Goal: Transaction & Acquisition: Subscribe to service/newsletter

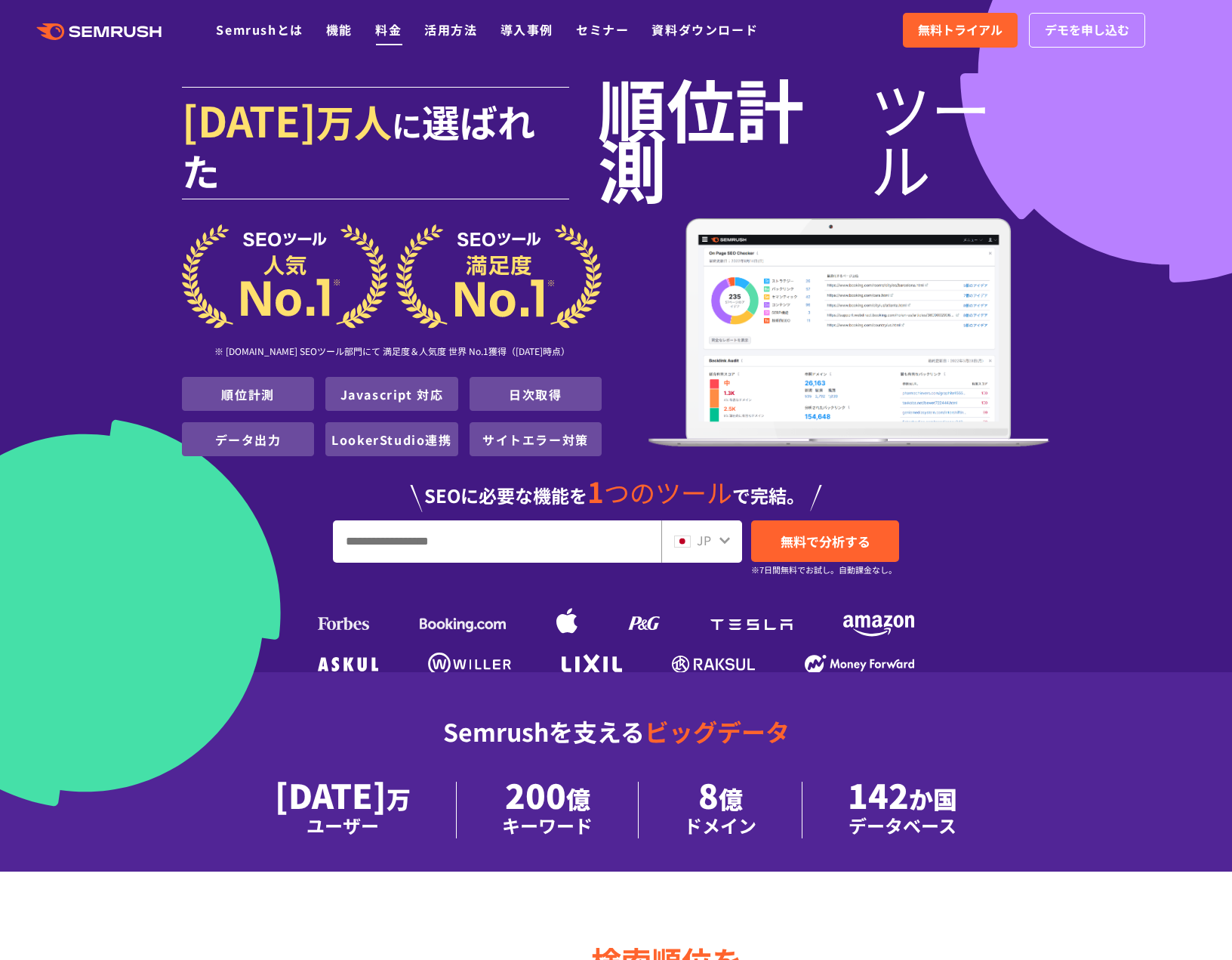
click at [398, 27] on link "料金" at bounding box center [389, 30] width 26 height 18
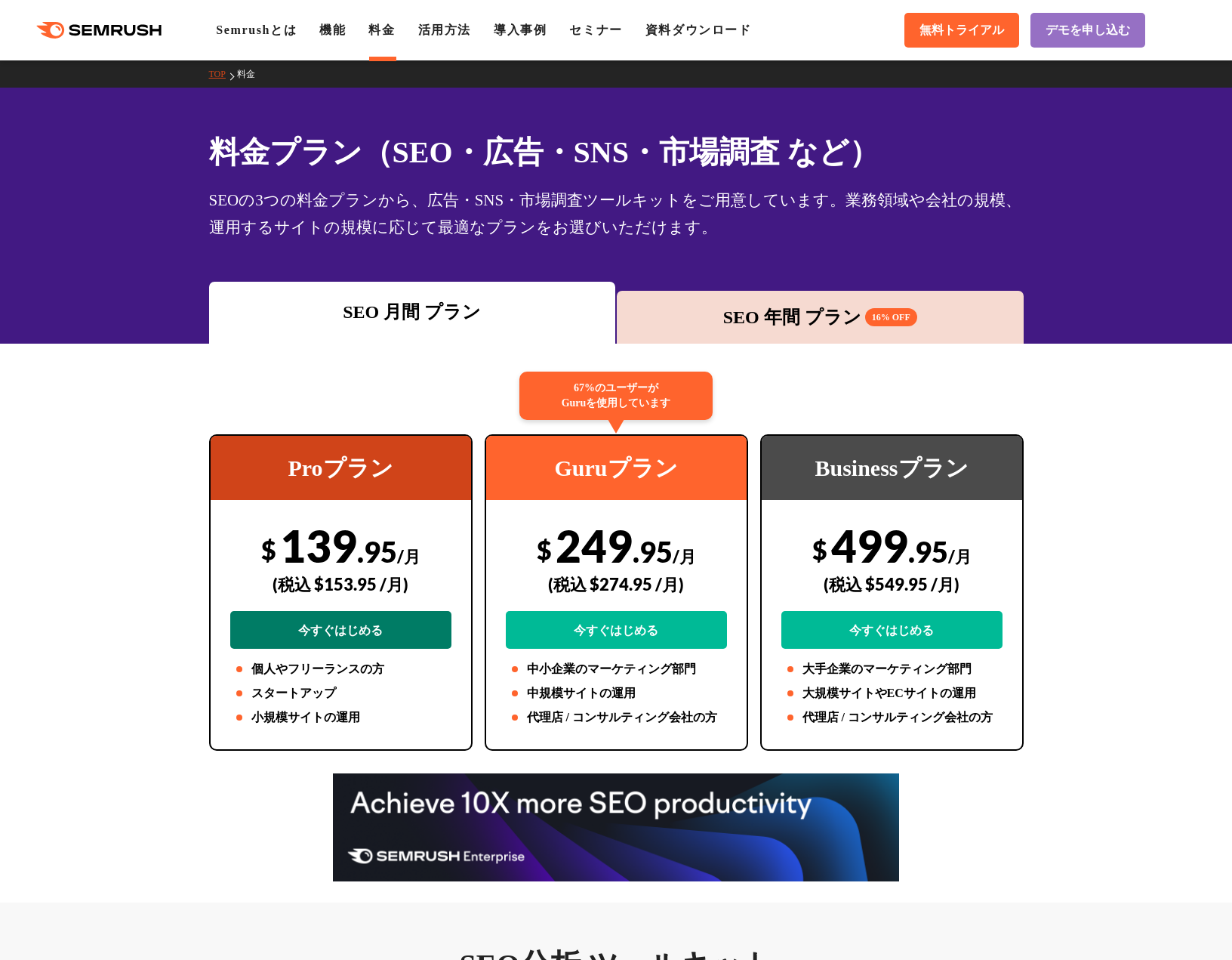
click at [328, 627] on link "今すぐはじめる" at bounding box center [341, 630] width 221 height 38
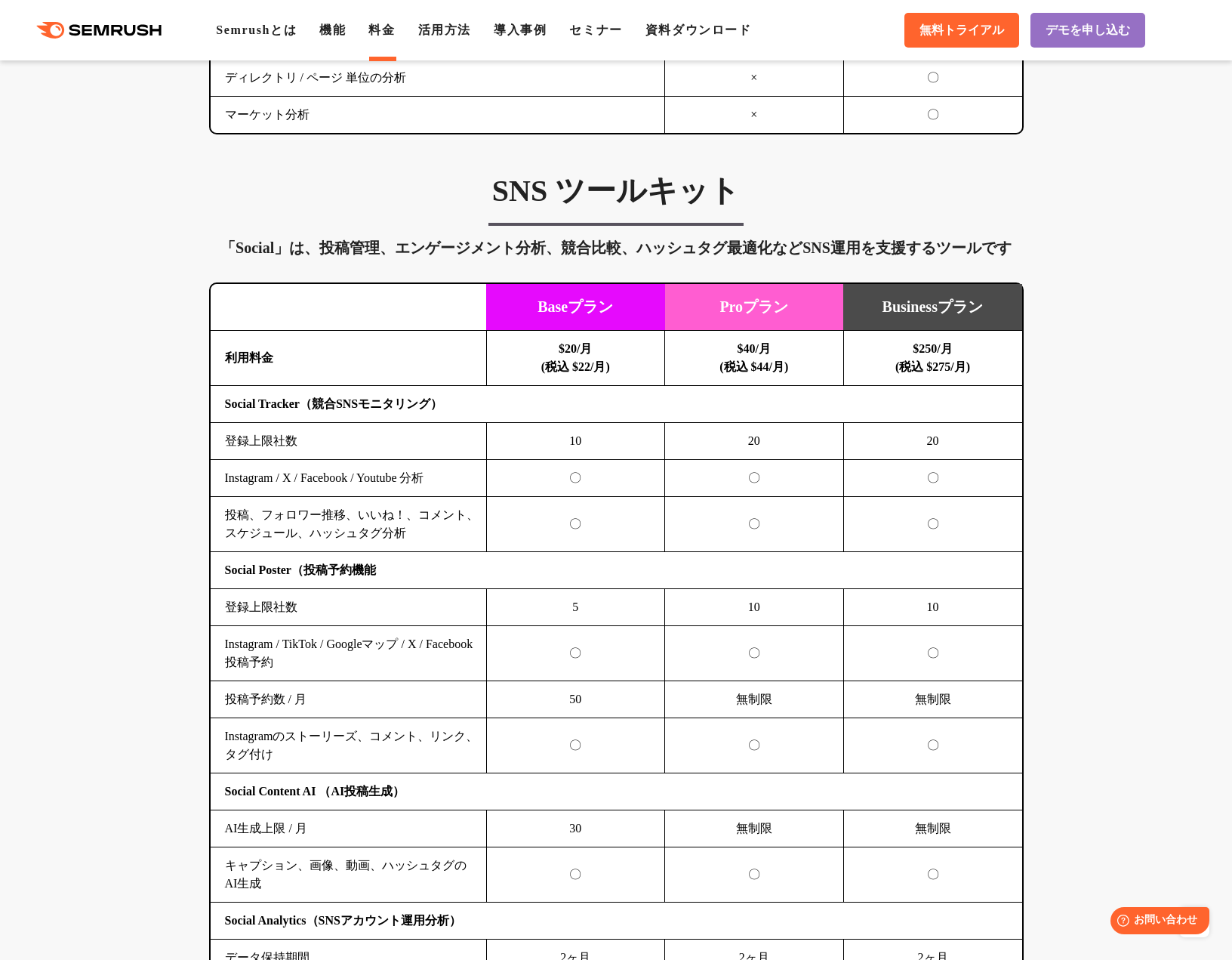
scroll to position [3021, 0]
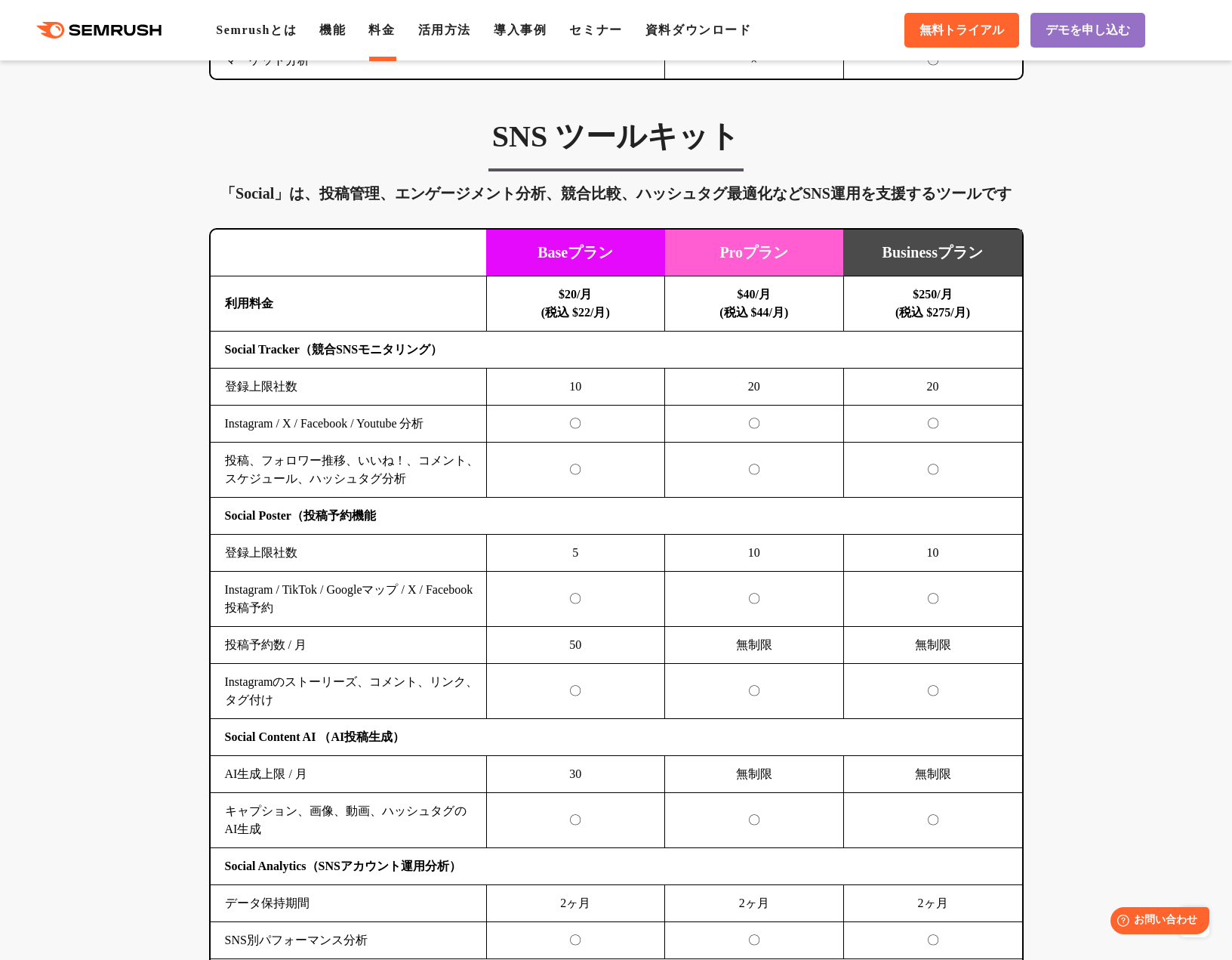
drag, startPoint x: 252, startPoint y: 442, endPoint x: 243, endPoint y: 440, distance: 9.2
